Goal: Information Seeking & Learning: Compare options

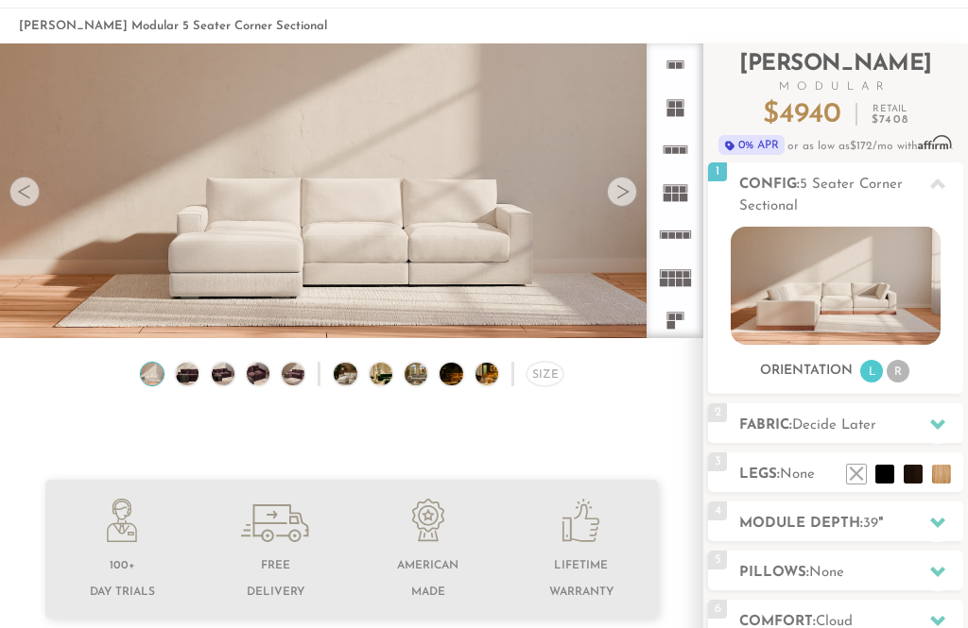
scroll to position [111, 0]
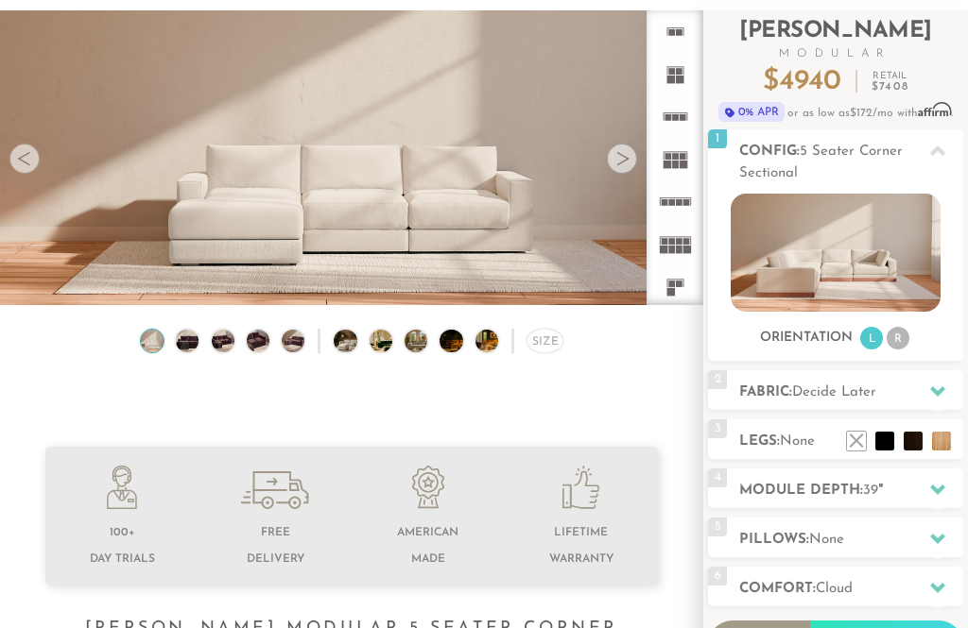
click at [628, 145] on div at bounding box center [622, 160] width 30 height 30
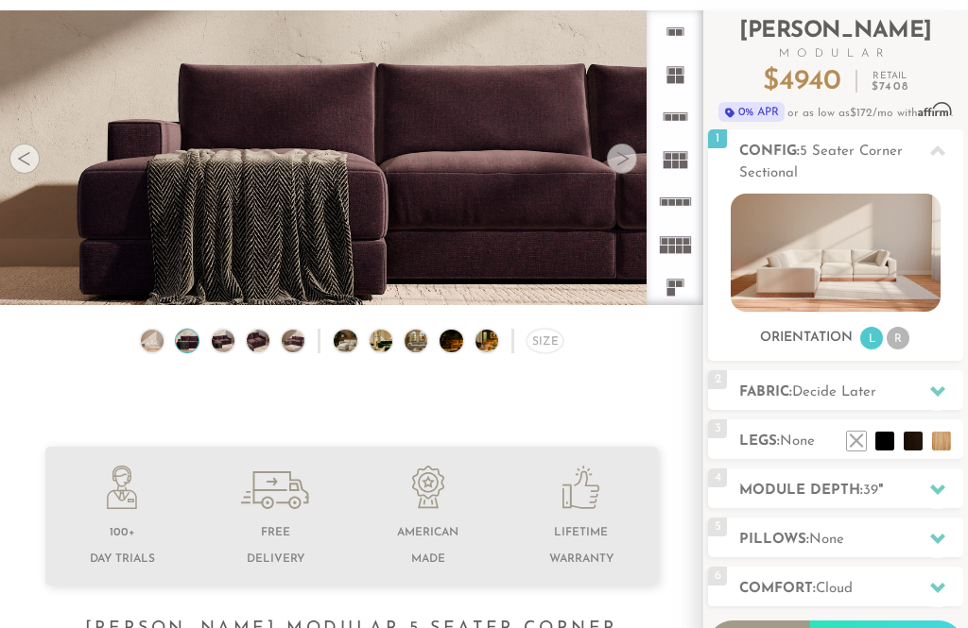
scroll to position [112, 0]
click at [628, 145] on div at bounding box center [622, 159] width 30 height 30
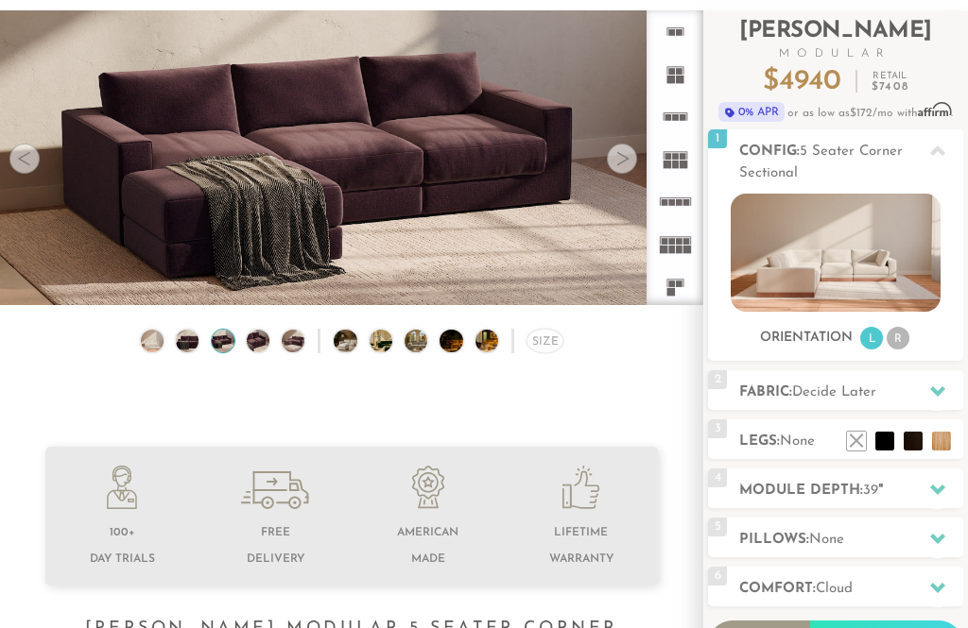
click at [635, 137] on video at bounding box center [351, 130] width 703 height 352
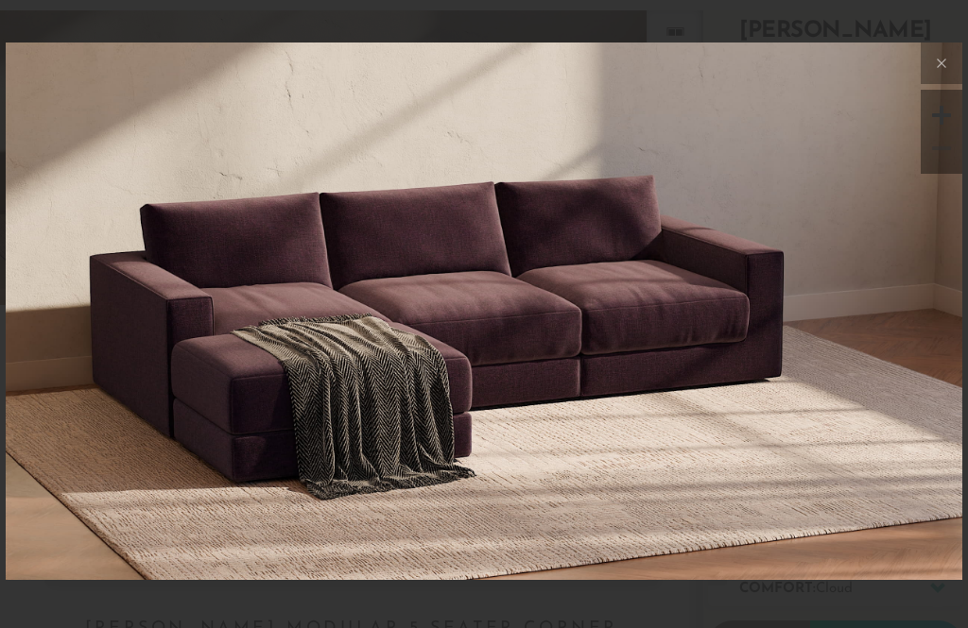
click at [629, 149] on img at bounding box center [484, 202] width 956 height 318
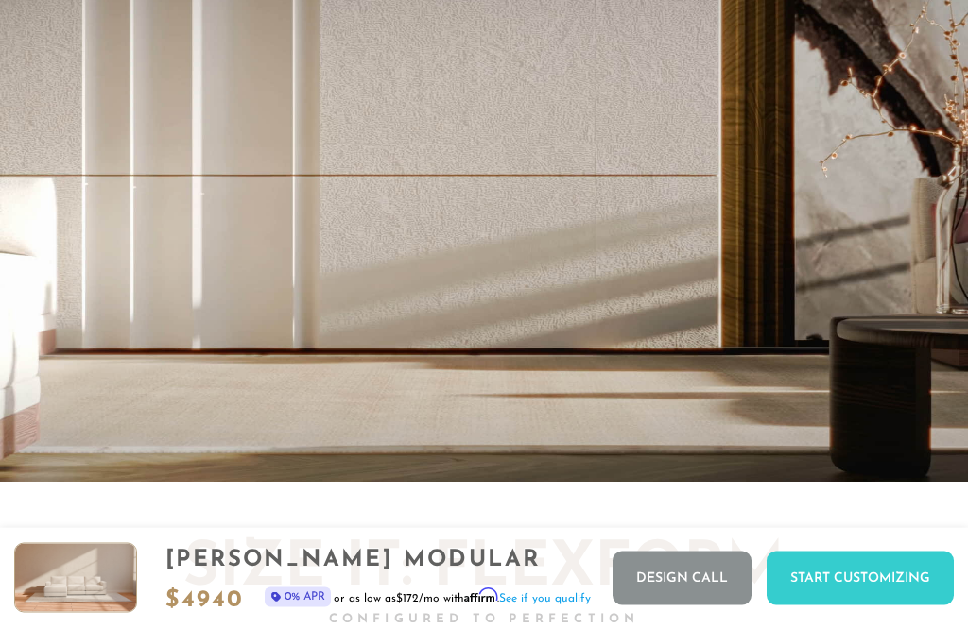
scroll to position [3031, 0]
